Goal: Information Seeking & Learning: Learn about a topic

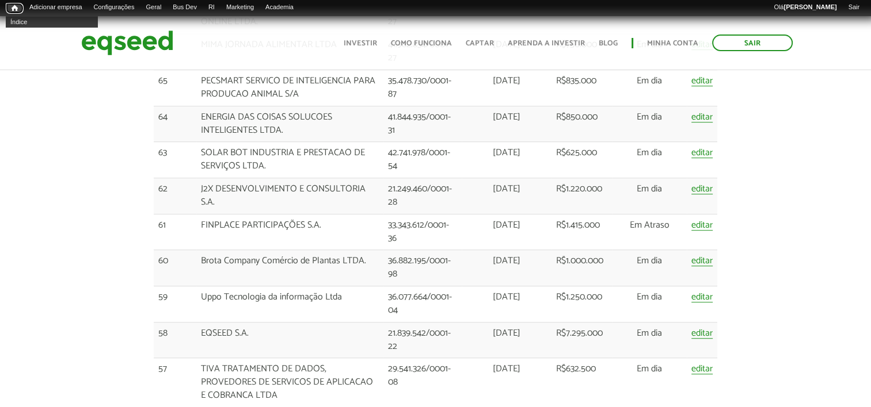
click at [12, 9] on span "Início" at bounding box center [15, 8] width 6 height 8
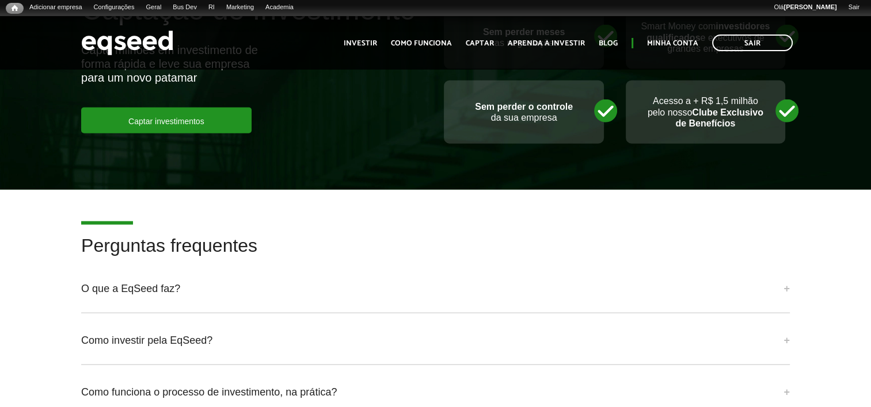
scroll to position [2935, 0]
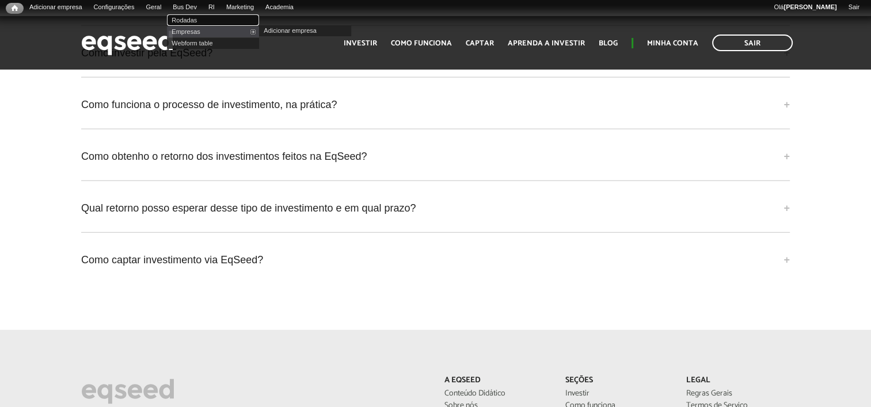
click at [196, 18] on link "Rodadas" at bounding box center [213, 20] width 92 height 12
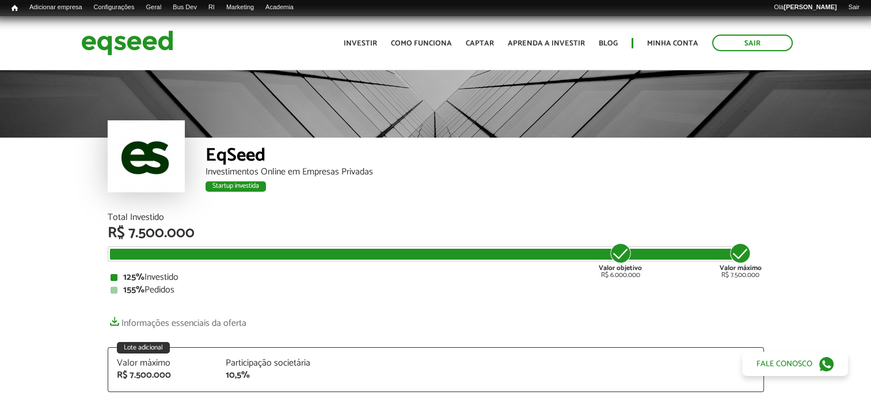
drag, startPoint x: 63, startPoint y: 315, endPoint x: 68, endPoint y: 309, distance: 8.6
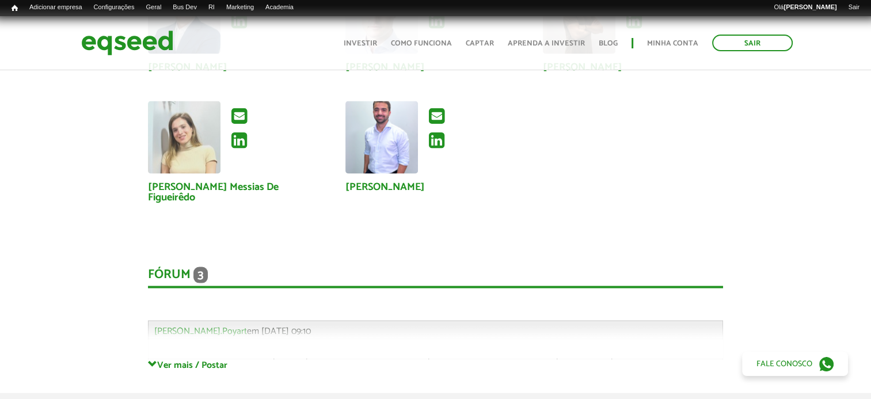
scroll to position [2245, 0]
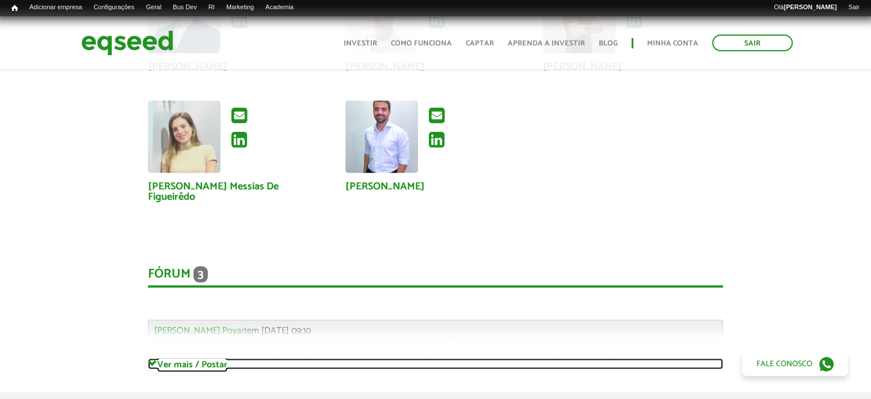
click at [189, 359] on link "Ver mais / Postar" at bounding box center [435, 364] width 575 height 11
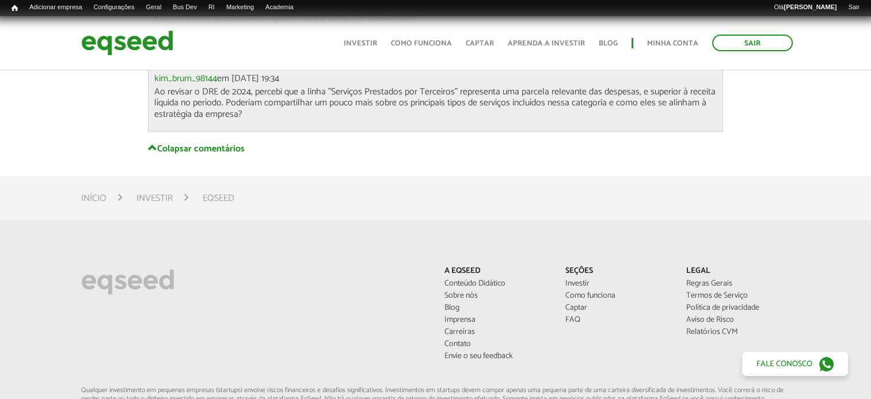
scroll to position [2763, 0]
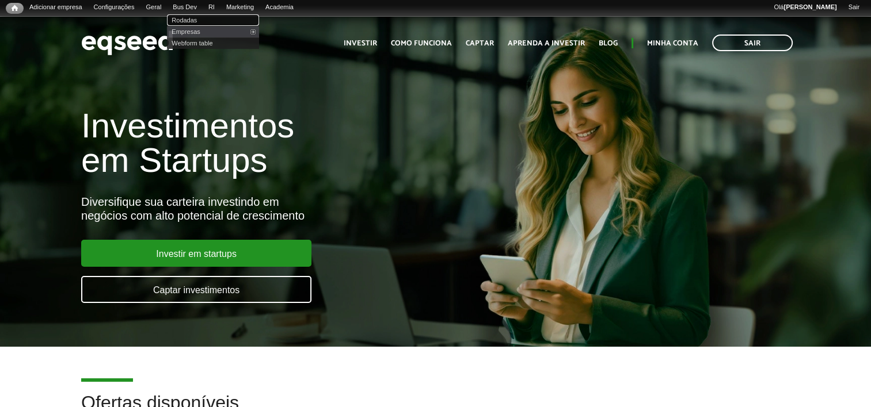
click at [199, 17] on link "Rodadas" at bounding box center [213, 20] width 92 height 12
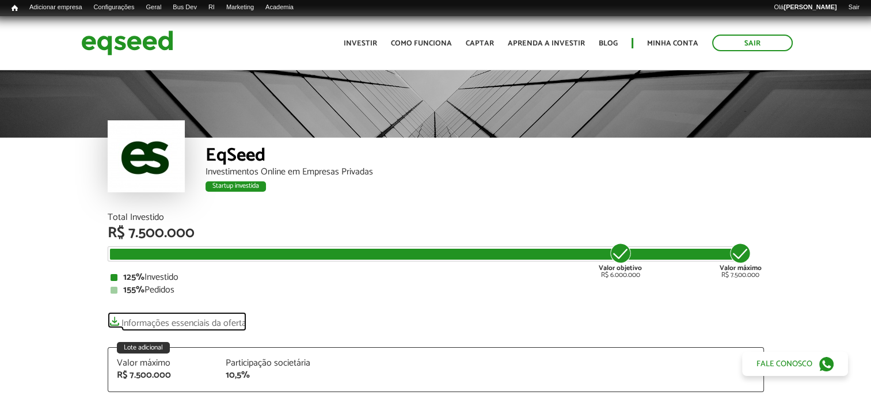
click at [165, 322] on link "Informações essenciais da oferta" at bounding box center [177, 320] width 139 height 16
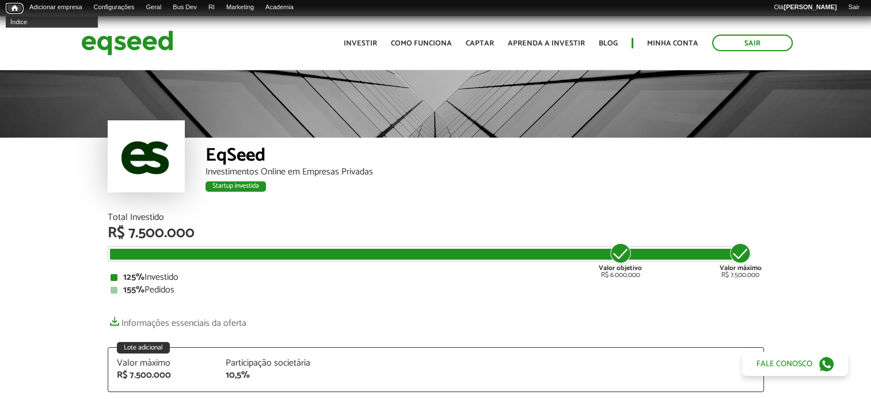
click at [14, 11] on span "Início" at bounding box center [15, 8] width 6 height 8
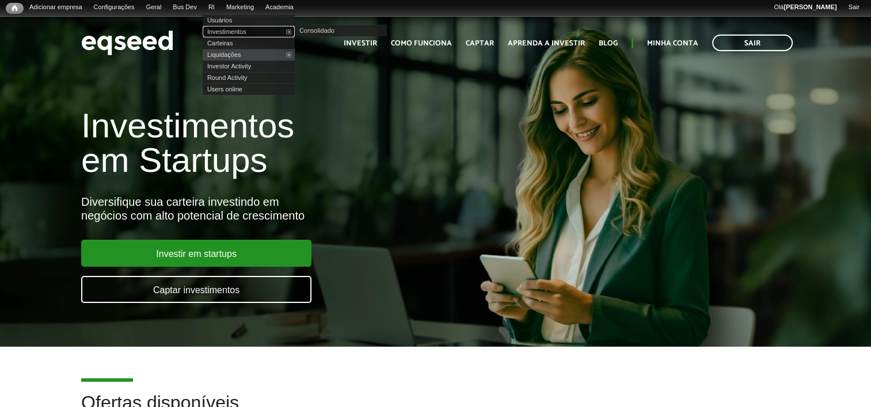
click at [237, 35] on link "Investimentos" at bounding box center [249, 32] width 92 height 12
